Goal: Information Seeking & Learning: Find specific fact

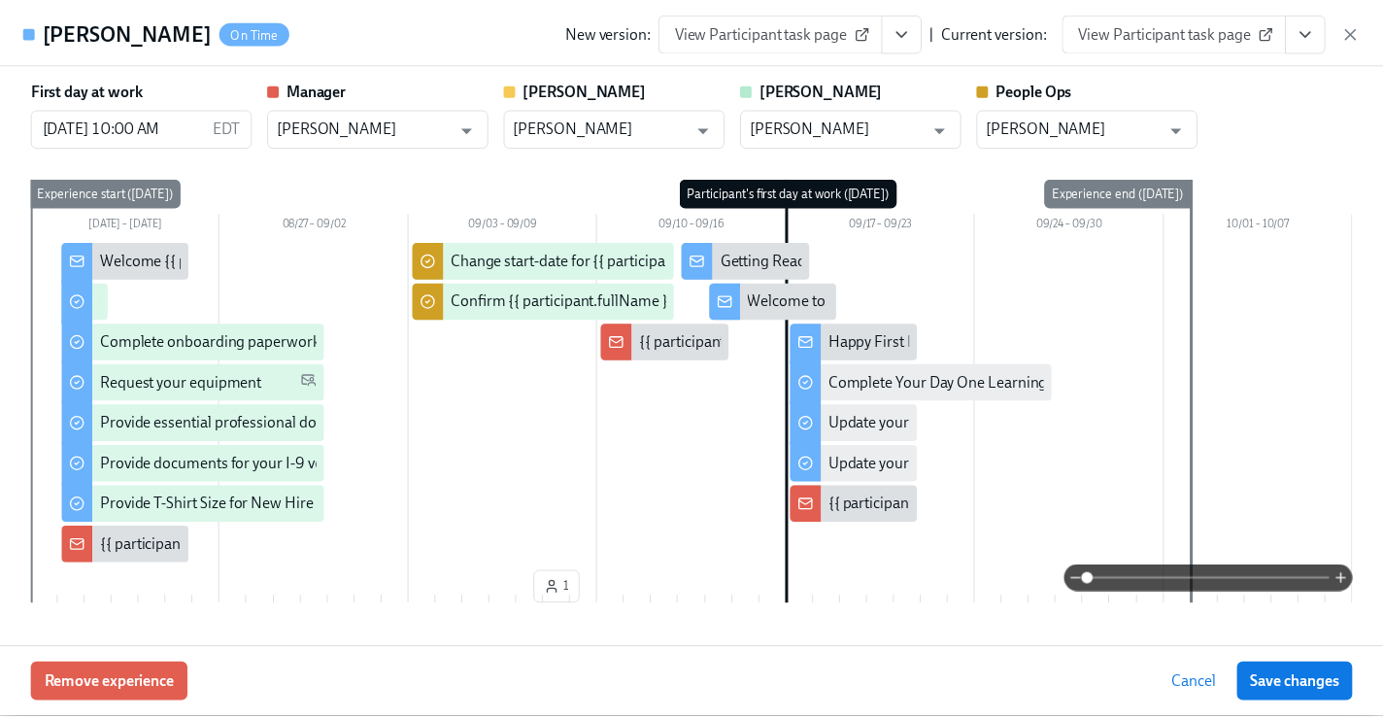
scroll to position [178, 0]
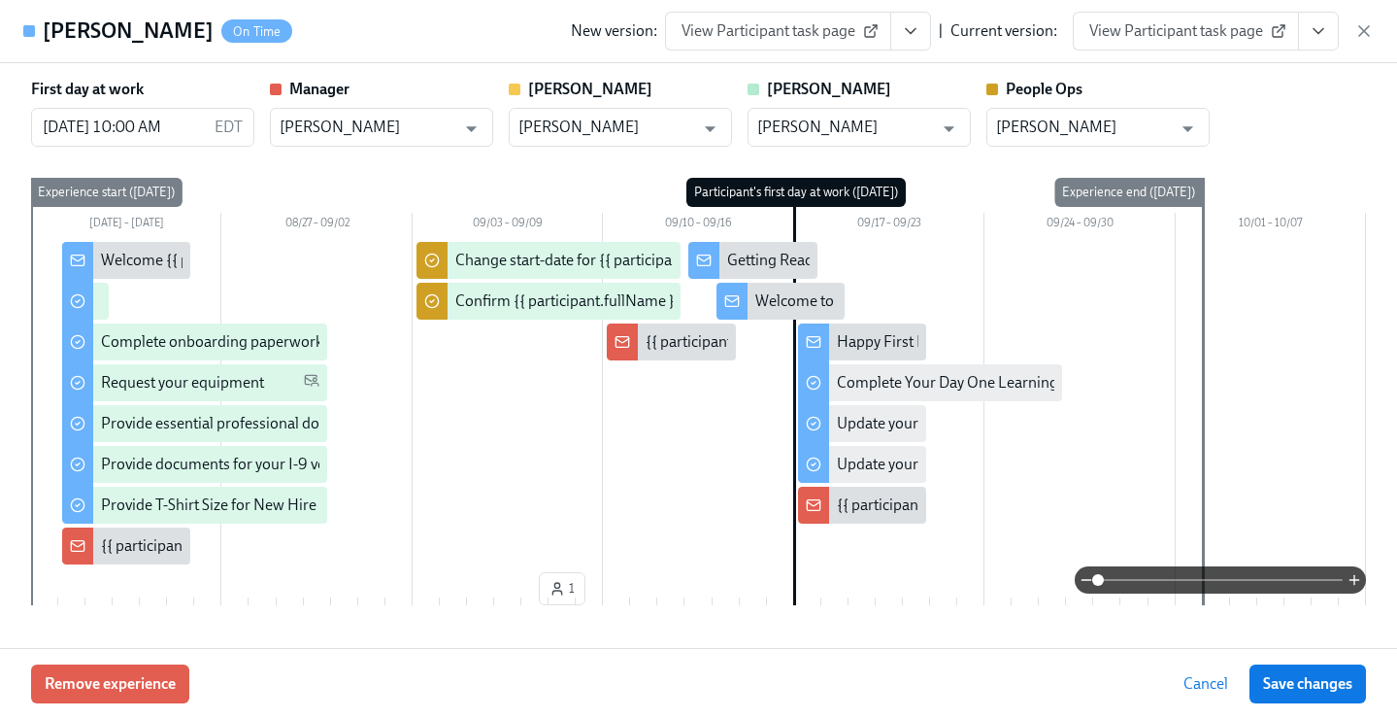
click at [1359, 29] on icon "button" at bounding box center [1364, 30] width 19 height 19
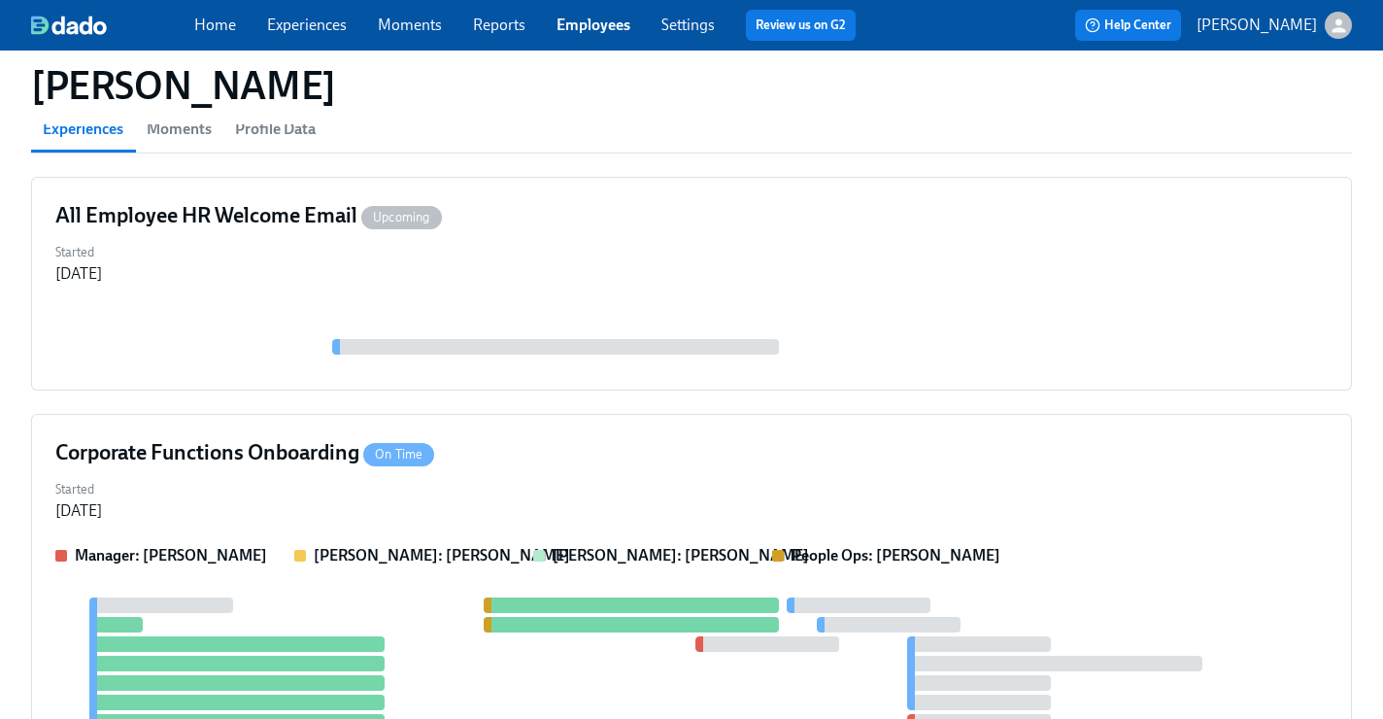
click at [575, 26] on link "Employees" at bounding box center [593, 25] width 74 height 18
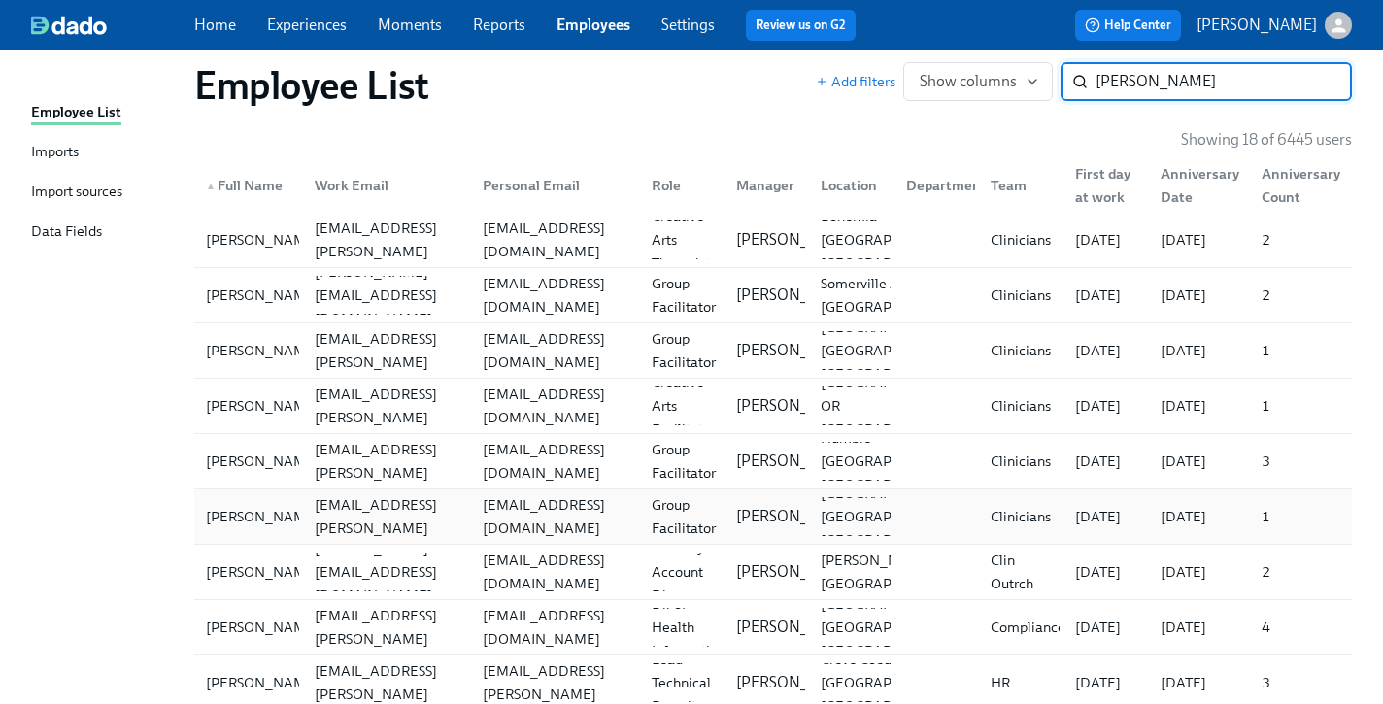
scroll to position [140, 0]
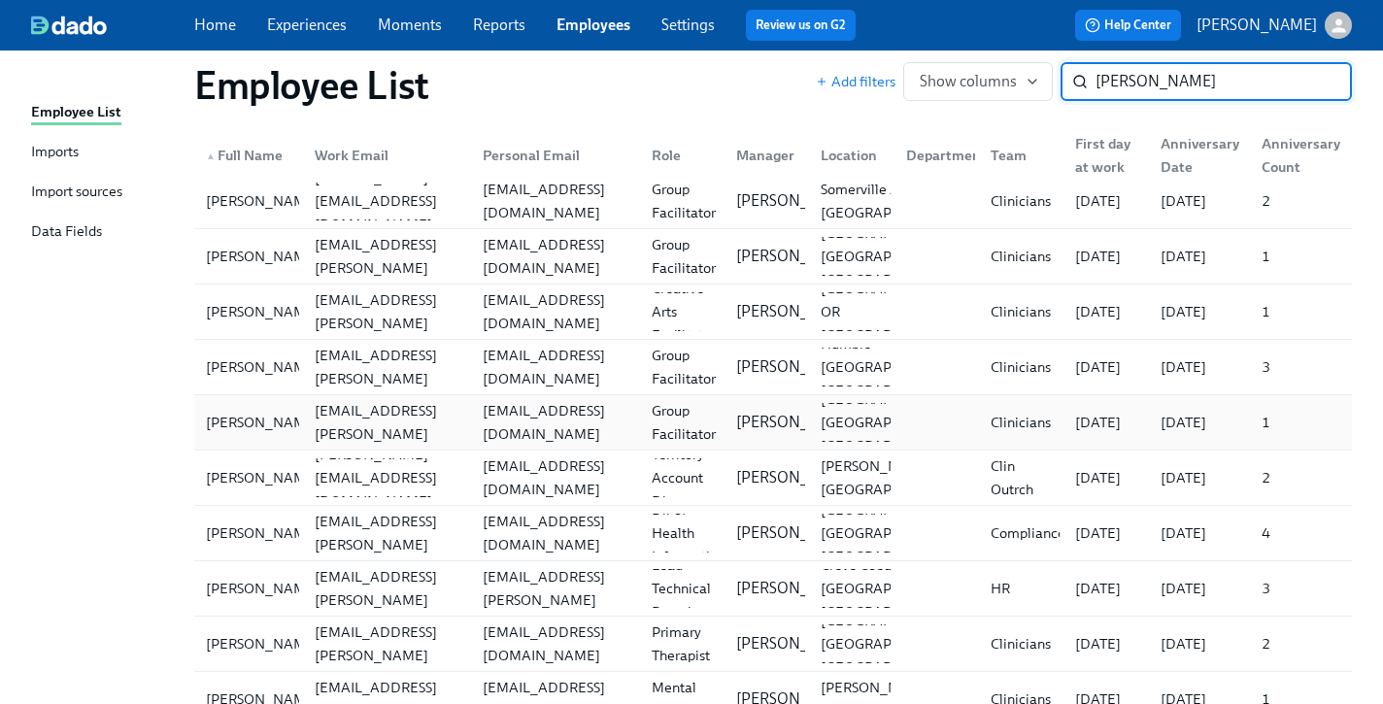
type input "[PERSON_NAME]"
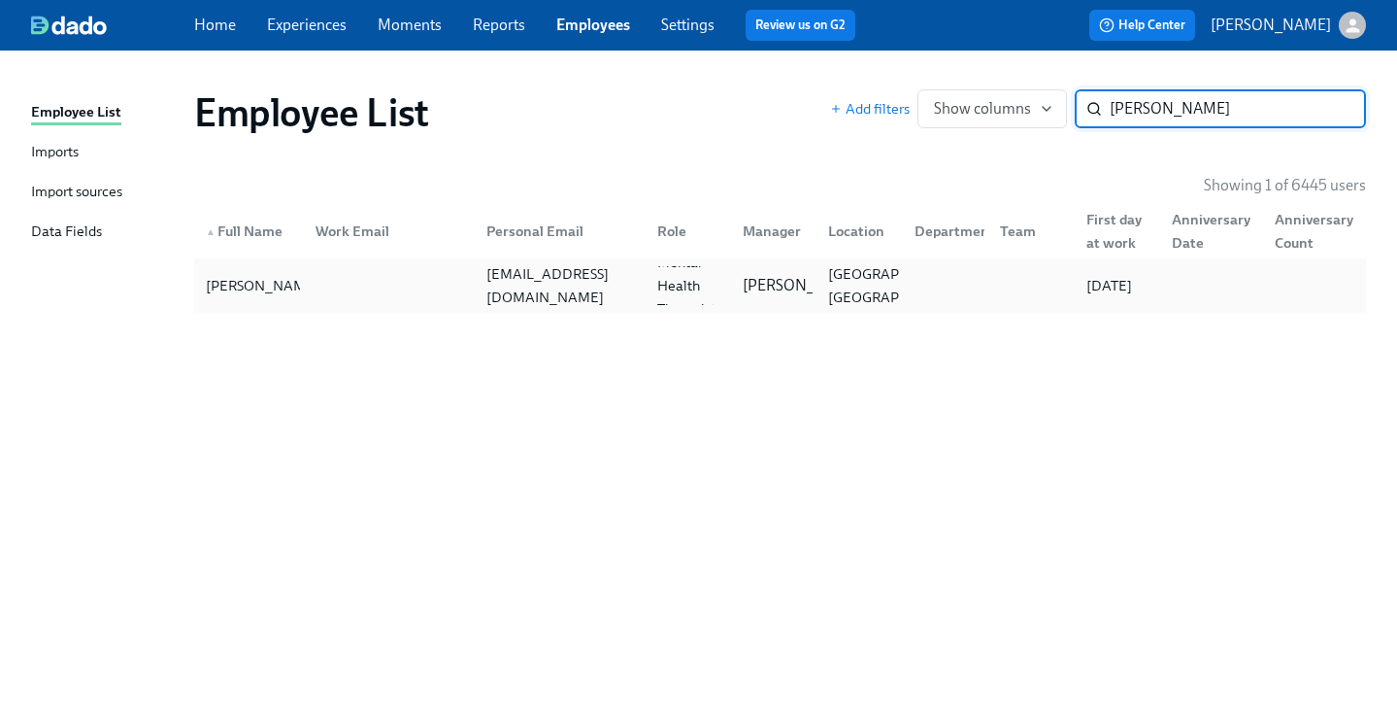
click at [590, 289] on div "[EMAIL_ADDRESS][DOMAIN_NAME]" at bounding box center [560, 285] width 163 height 47
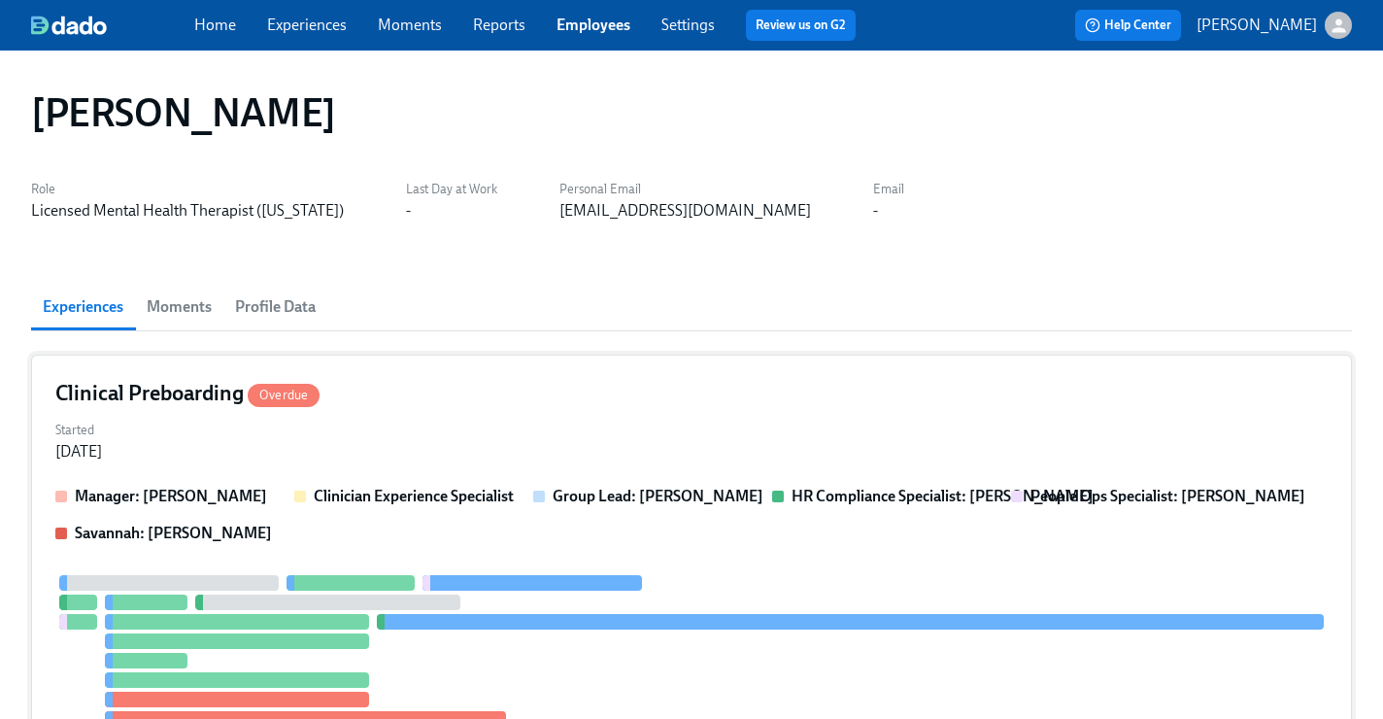
click at [562, 394] on div "Clinical Preboarding Overdue" at bounding box center [691, 393] width 1272 height 29
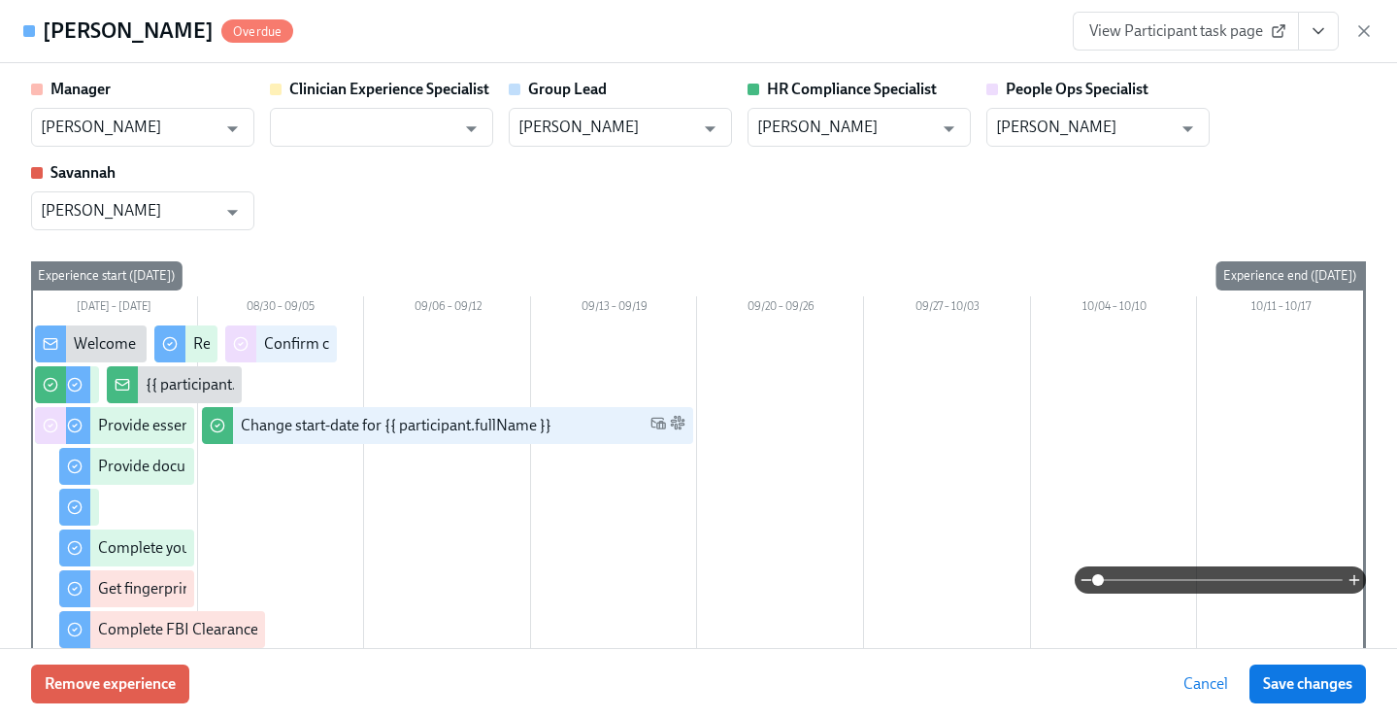
click at [1325, 40] on icon "View task page" at bounding box center [1318, 30] width 19 height 19
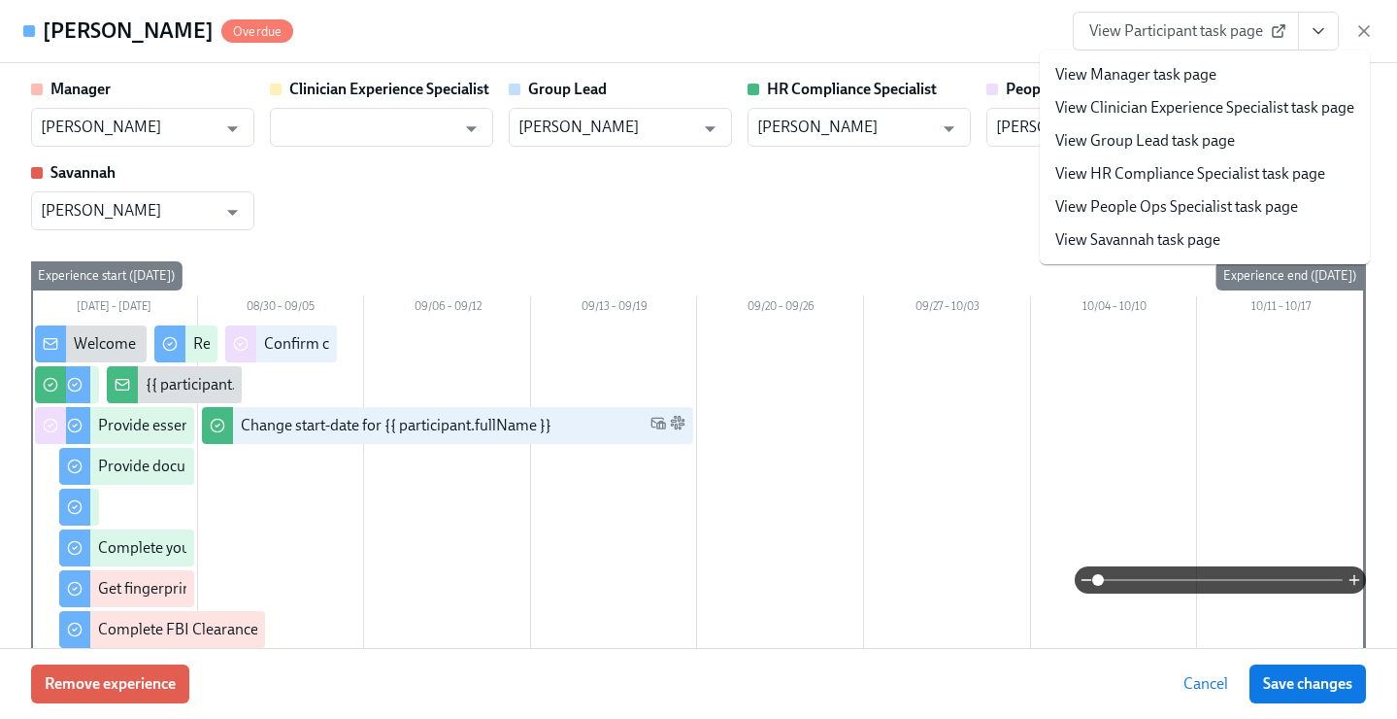
click at [1216, 210] on link "View People Ops Specialist task page" at bounding box center [1177, 206] width 243 height 21
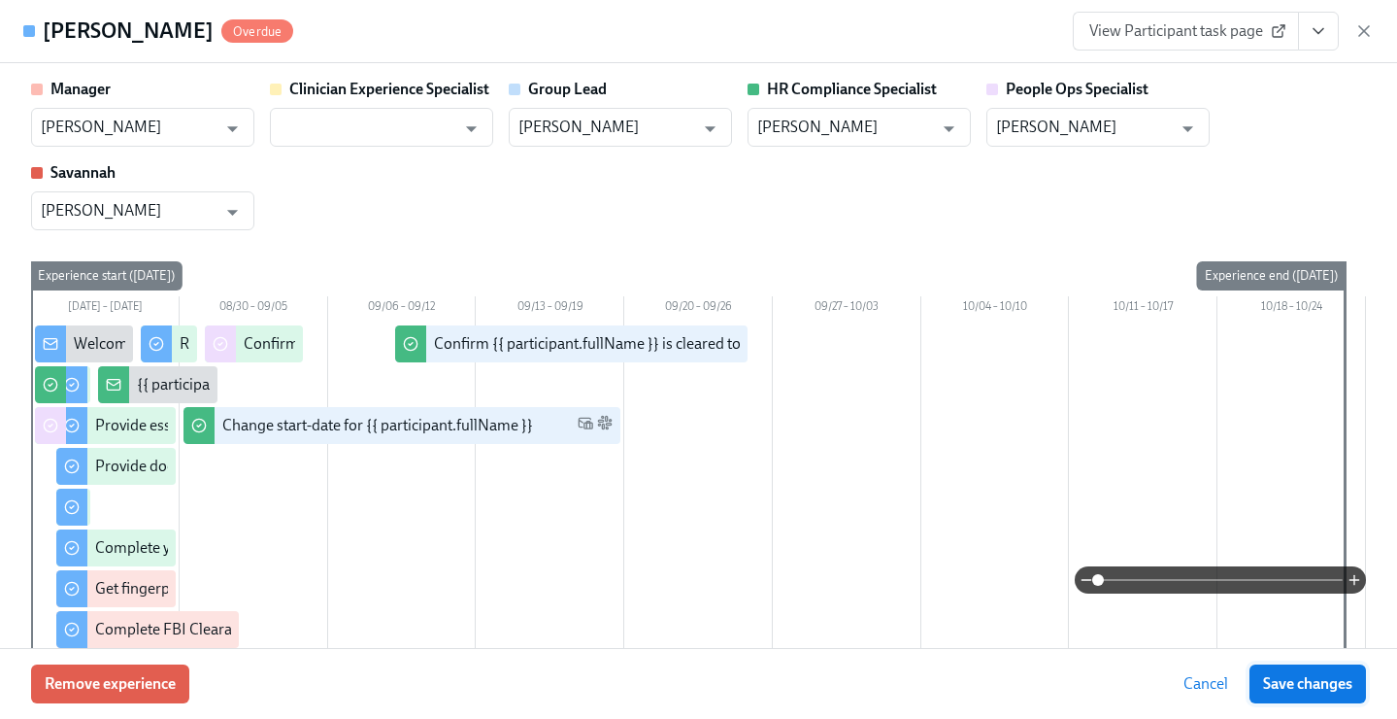
click at [1299, 677] on span "Save changes" at bounding box center [1307, 683] width 89 height 19
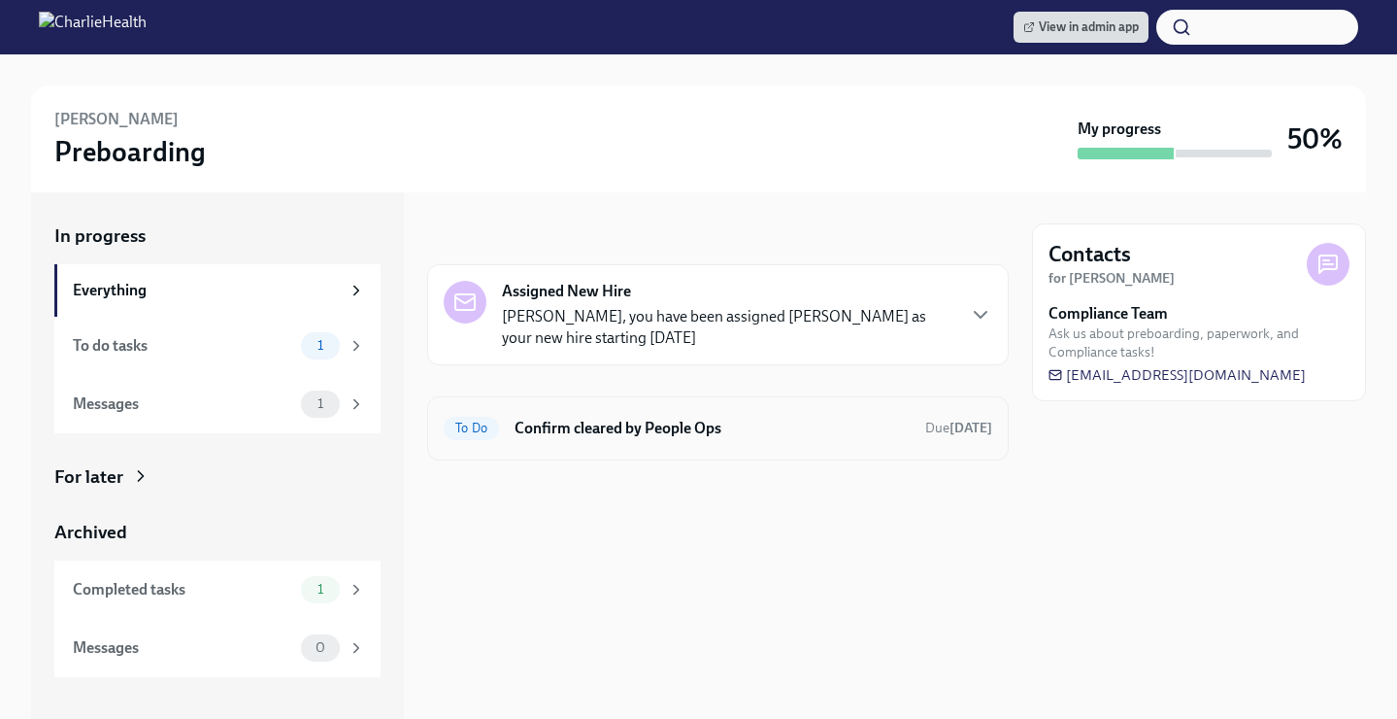
click at [570, 445] on div "To Do Confirm cleared by People Ops Due [DATE]" at bounding box center [718, 428] width 582 height 64
click at [584, 434] on h6 "Confirm cleared by People Ops" at bounding box center [712, 428] width 395 height 21
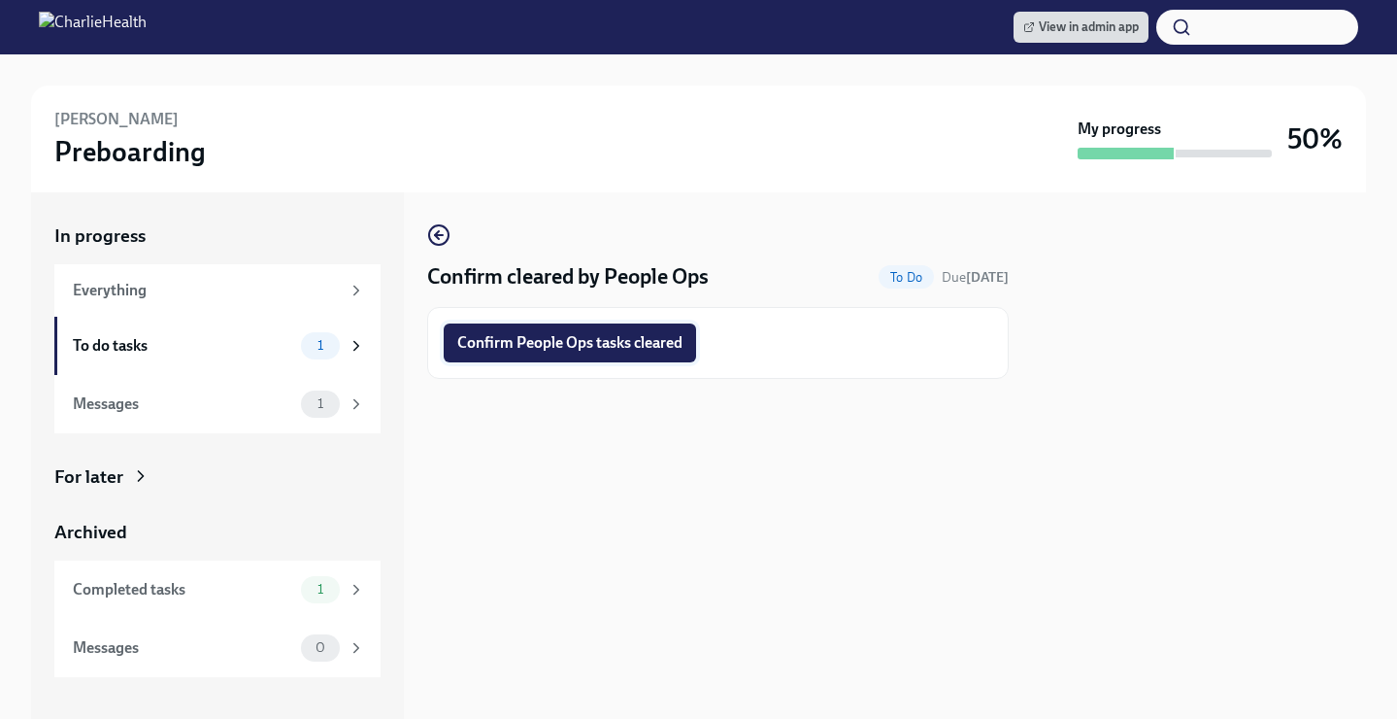
click at [613, 353] on button "Confirm People Ops tasks cleared" at bounding box center [570, 342] width 252 height 39
